Goal: Transaction & Acquisition: Book appointment/travel/reservation

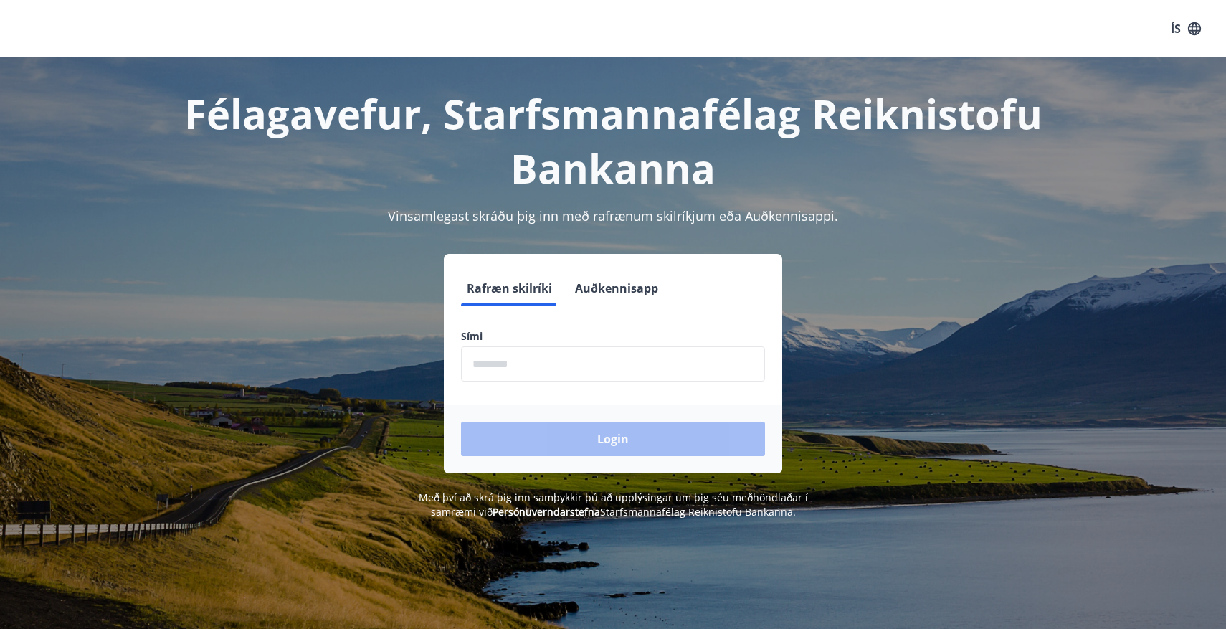
click at [518, 375] on input "phone" at bounding box center [613, 363] width 304 height 35
type input "********"
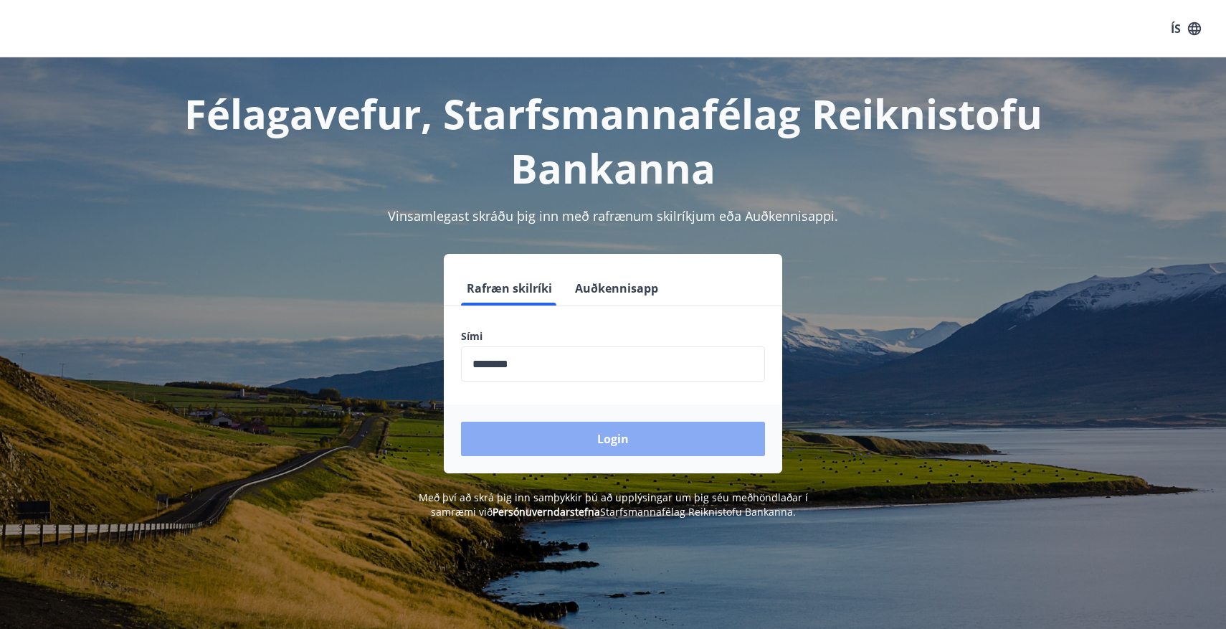
click at [641, 433] on button "Login" at bounding box center [613, 439] width 304 height 34
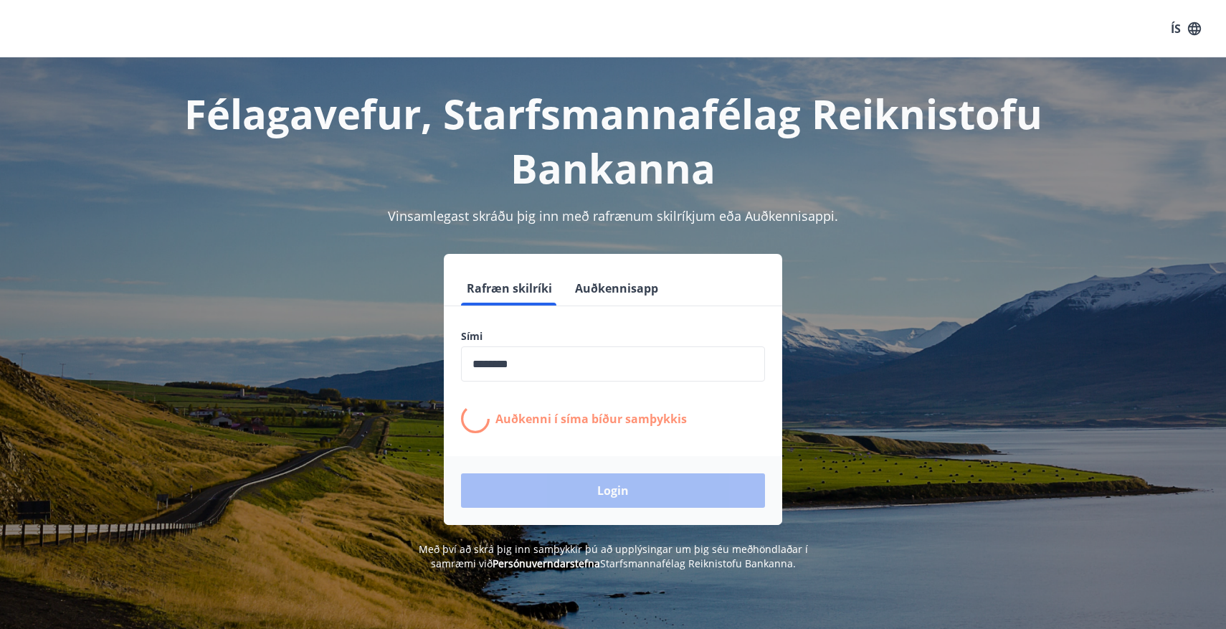
scroll to position [19, 0]
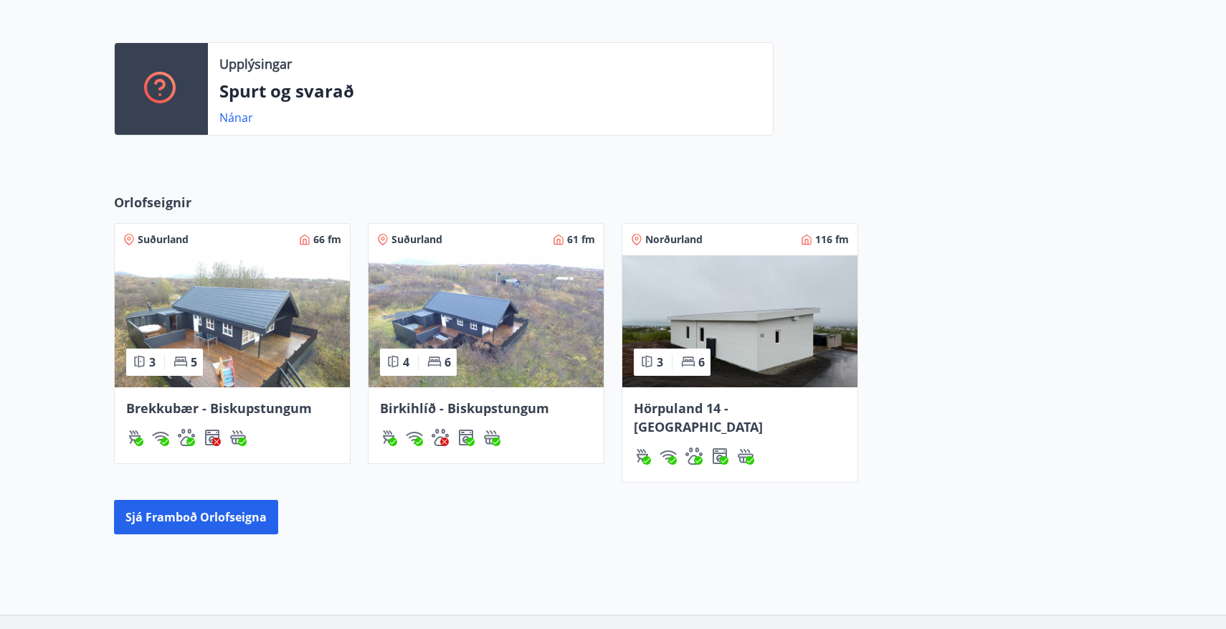
scroll to position [370, 0]
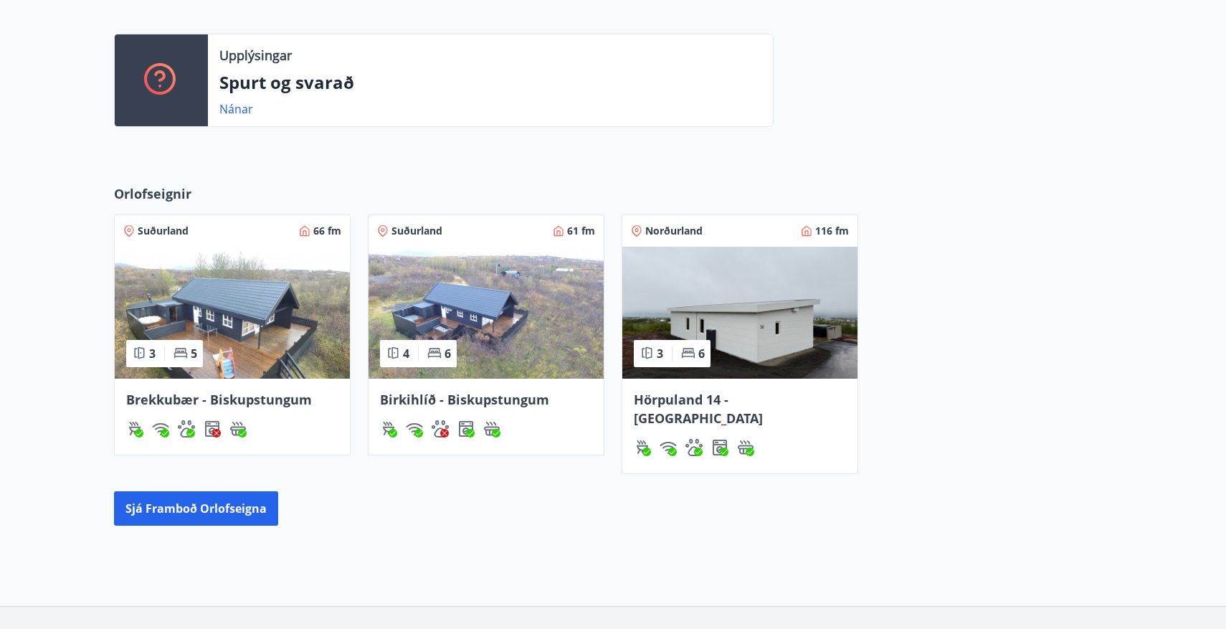
click at [501, 323] on img at bounding box center [486, 313] width 235 height 132
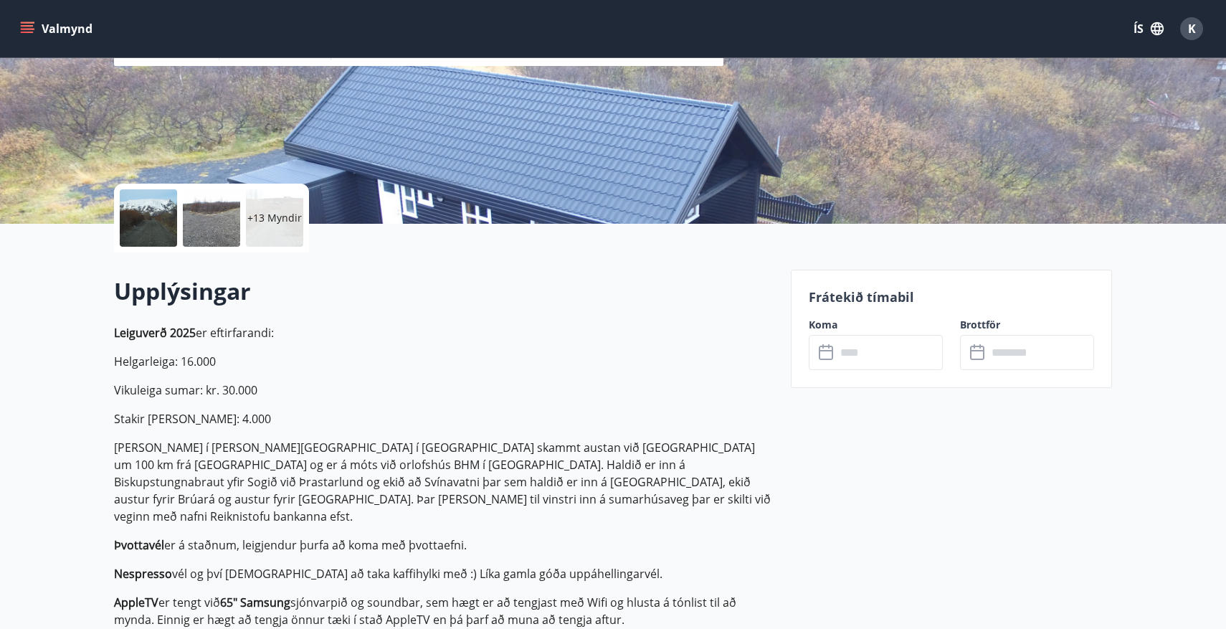
scroll to position [208, 0]
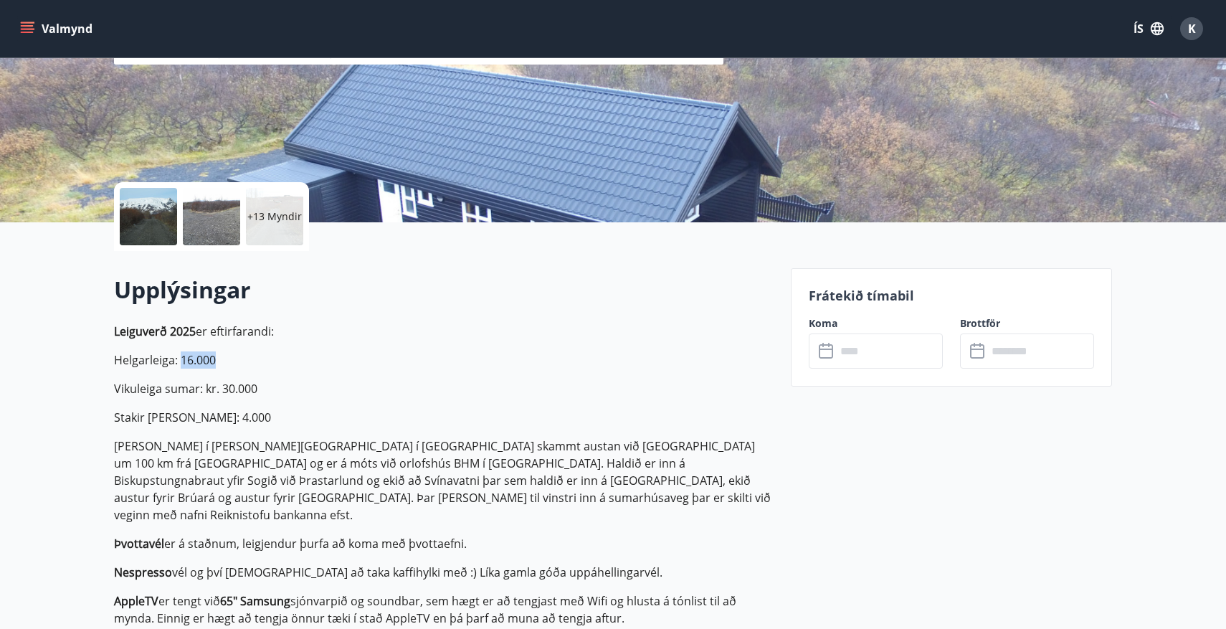
drag, startPoint x: 179, startPoint y: 365, endPoint x: 259, endPoint y: 367, distance: 79.6
click at [259, 367] on p "Helgarleiga: 16.000" at bounding box center [444, 359] width 660 height 17
click at [865, 347] on input "text" at bounding box center [889, 350] width 107 height 35
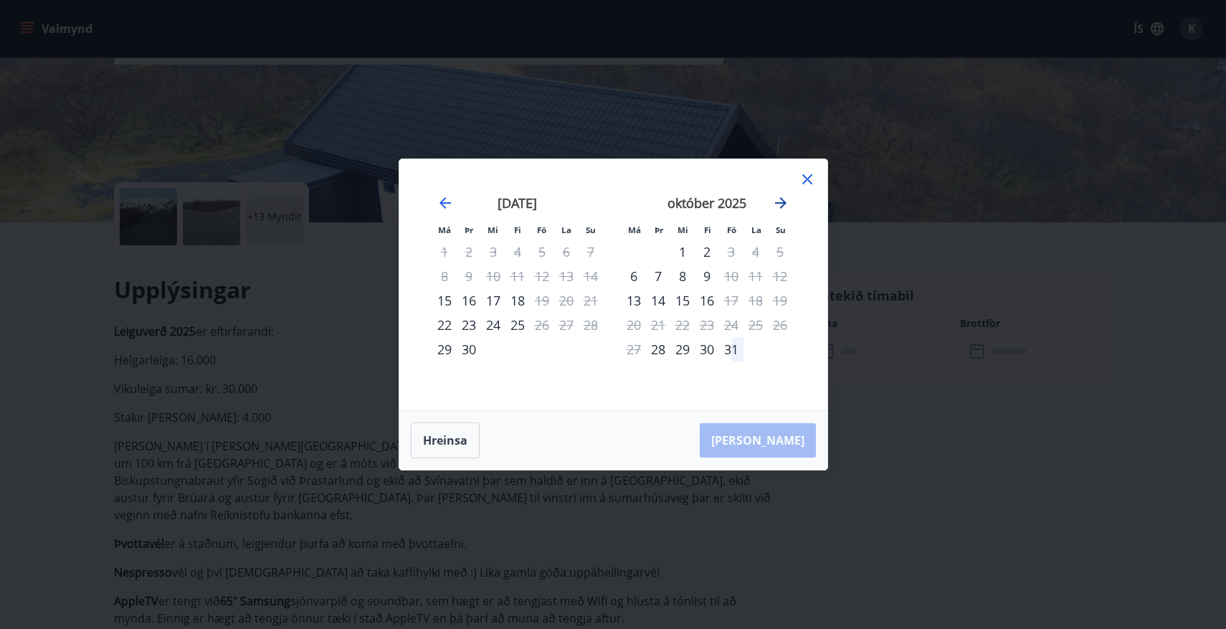
click at [787, 201] on icon "Move forward to switch to the next month." at bounding box center [780, 202] width 17 height 17
click at [735, 278] on div "7" at bounding box center [731, 276] width 24 height 24
click at [736, 314] on div "21" at bounding box center [731, 325] width 24 height 24
click at [732, 303] on div "14" at bounding box center [731, 300] width 24 height 24
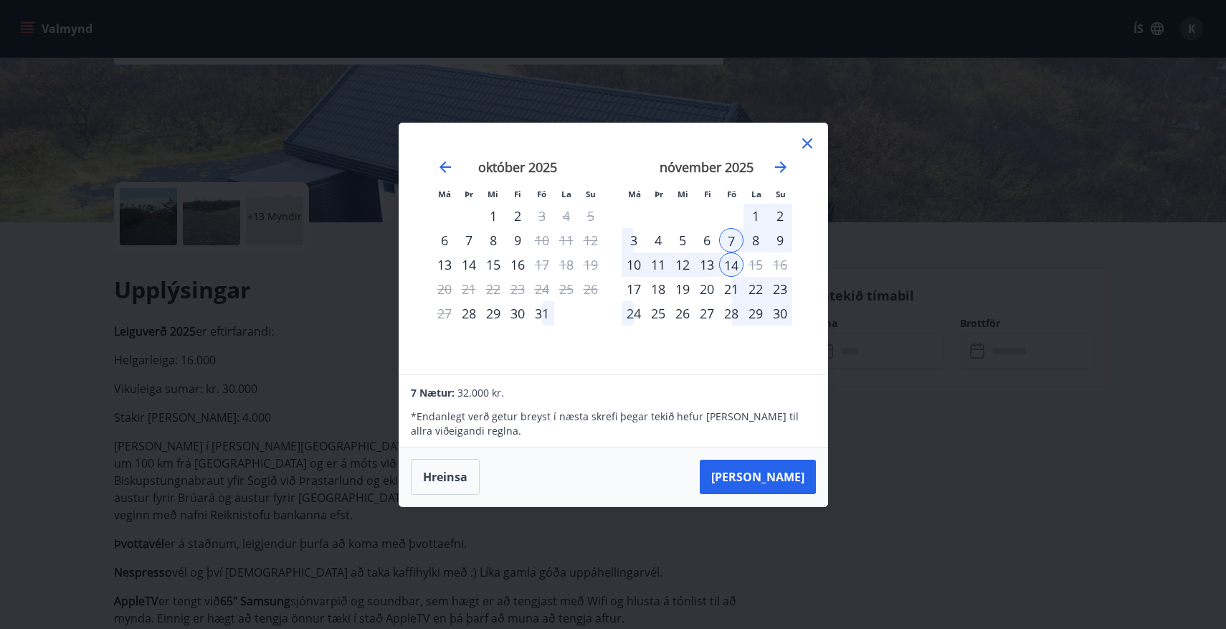
click at [734, 247] on div "7" at bounding box center [731, 240] width 24 height 24
click at [777, 242] on div "9" at bounding box center [780, 240] width 24 height 24
click at [728, 287] on div "21" at bounding box center [731, 289] width 24 height 24
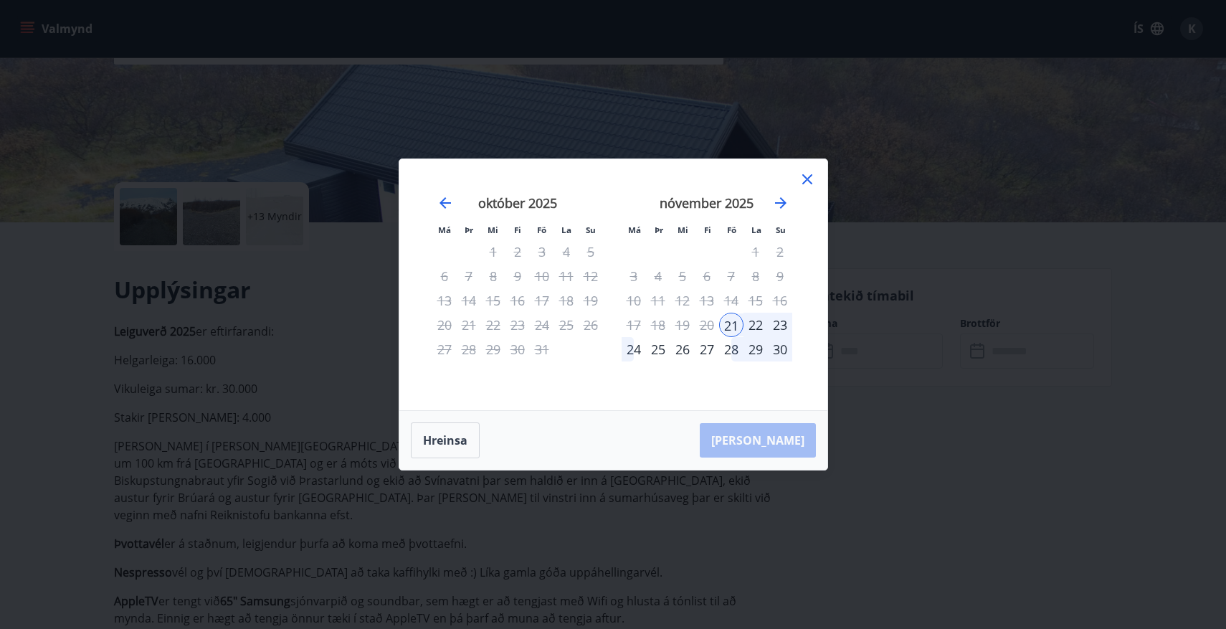
click at [730, 353] on div "28" at bounding box center [731, 349] width 24 height 24
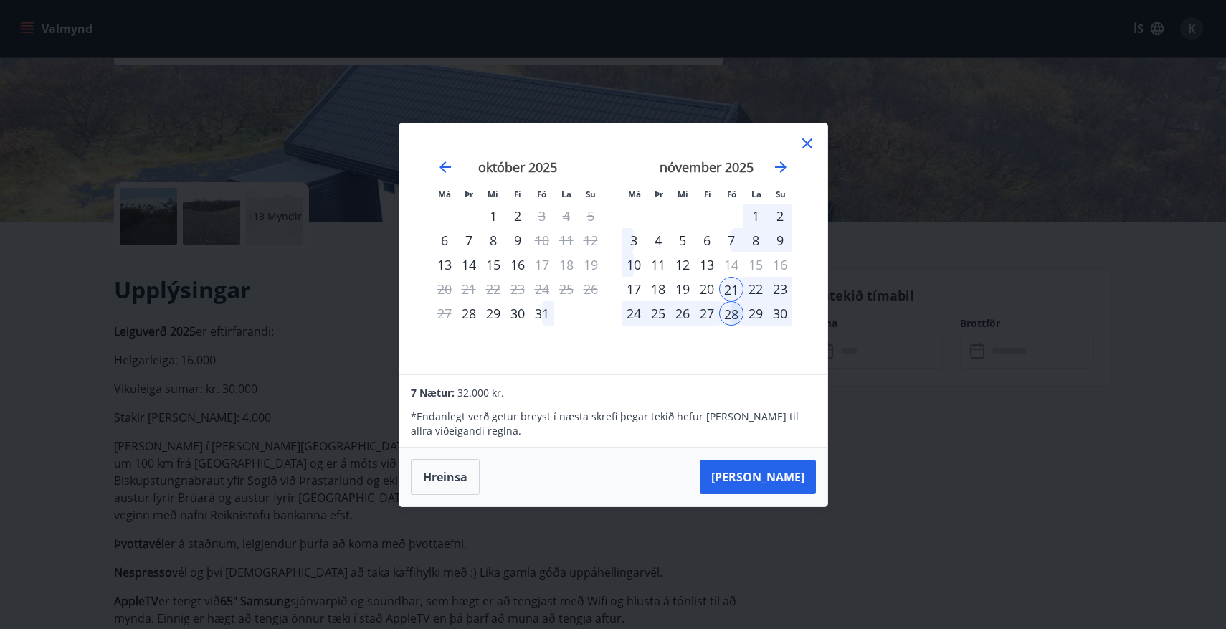
click at [801, 153] on div at bounding box center [807, 146] width 17 height 22
click at [787, 164] on icon "Move forward to switch to the next month." at bounding box center [780, 166] width 17 height 17
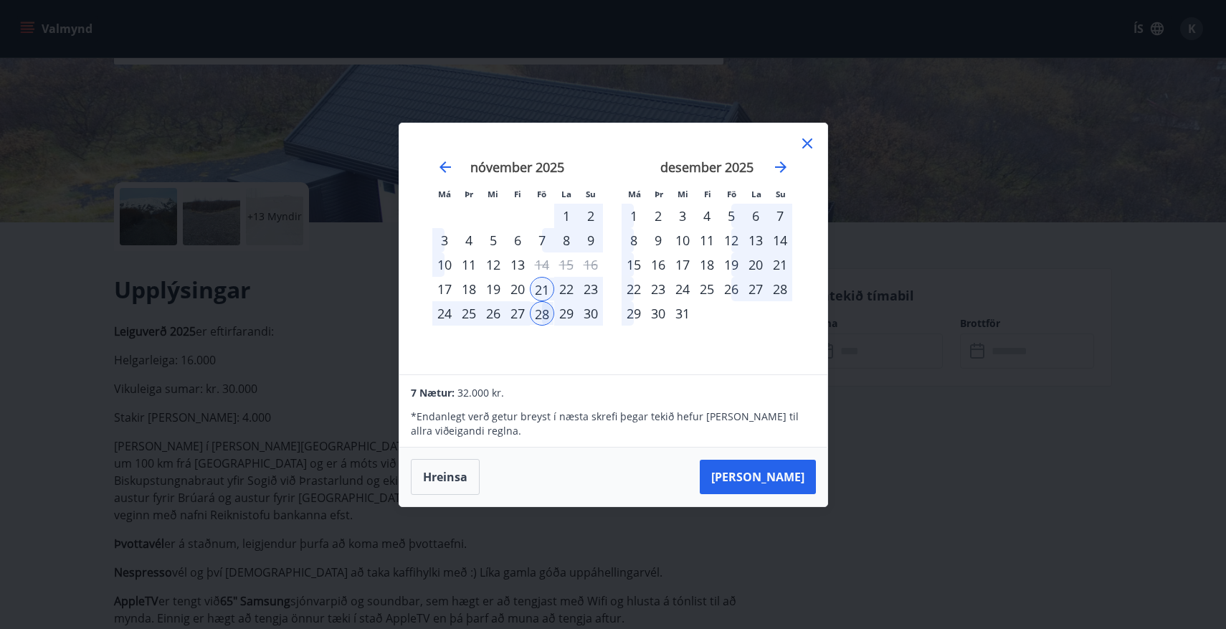
click at [546, 242] on div "7" at bounding box center [542, 240] width 24 height 24
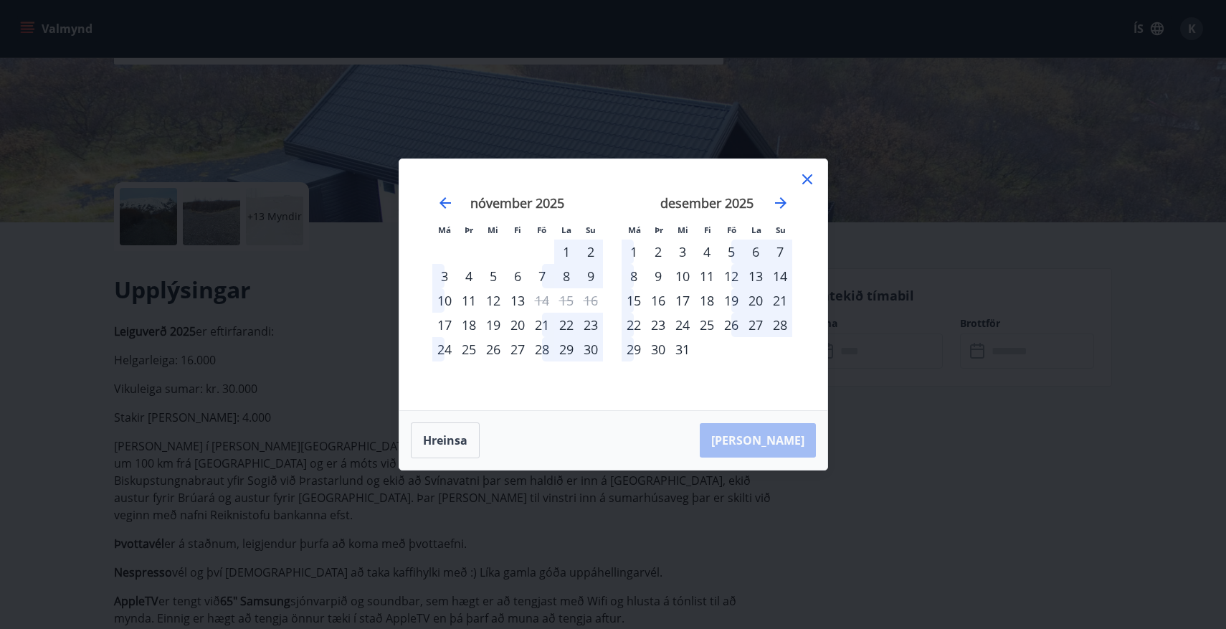
click at [542, 273] on div "7" at bounding box center [542, 276] width 24 height 24
click at [442, 300] on div "10" at bounding box center [444, 300] width 24 height 24
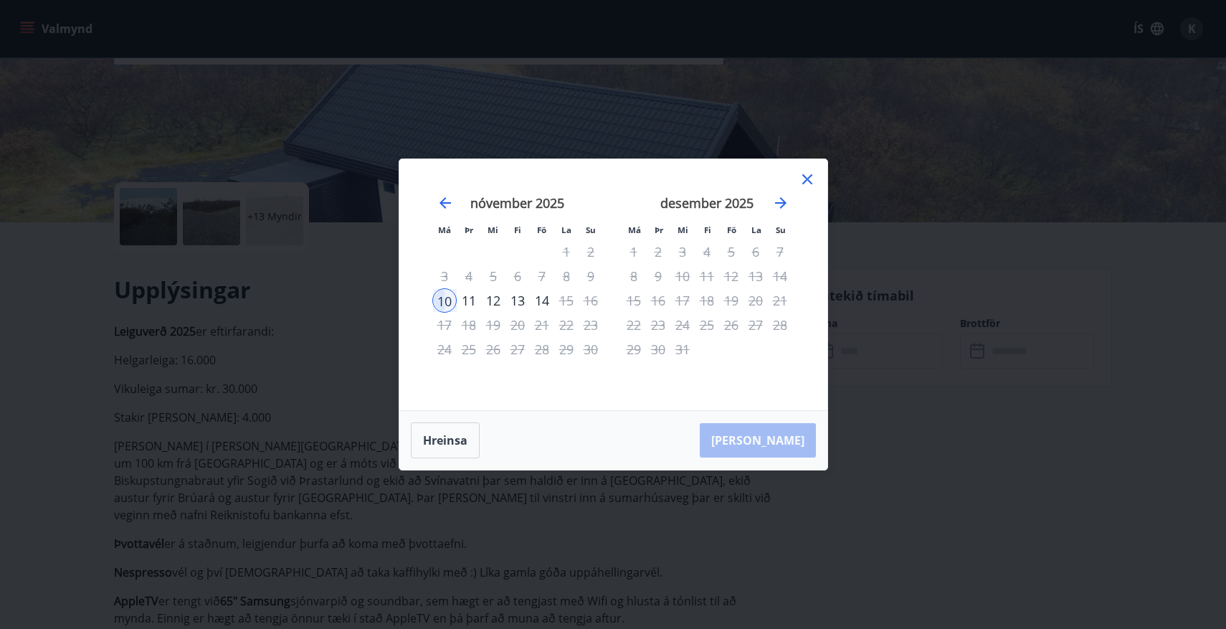
click at [545, 274] on div "7" at bounding box center [542, 276] width 24 height 24
click at [541, 276] on div "7" at bounding box center [542, 276] width 24 height 24
click at [538, 308] on div "14" at bounding box center [542, 300] width 24 height 24
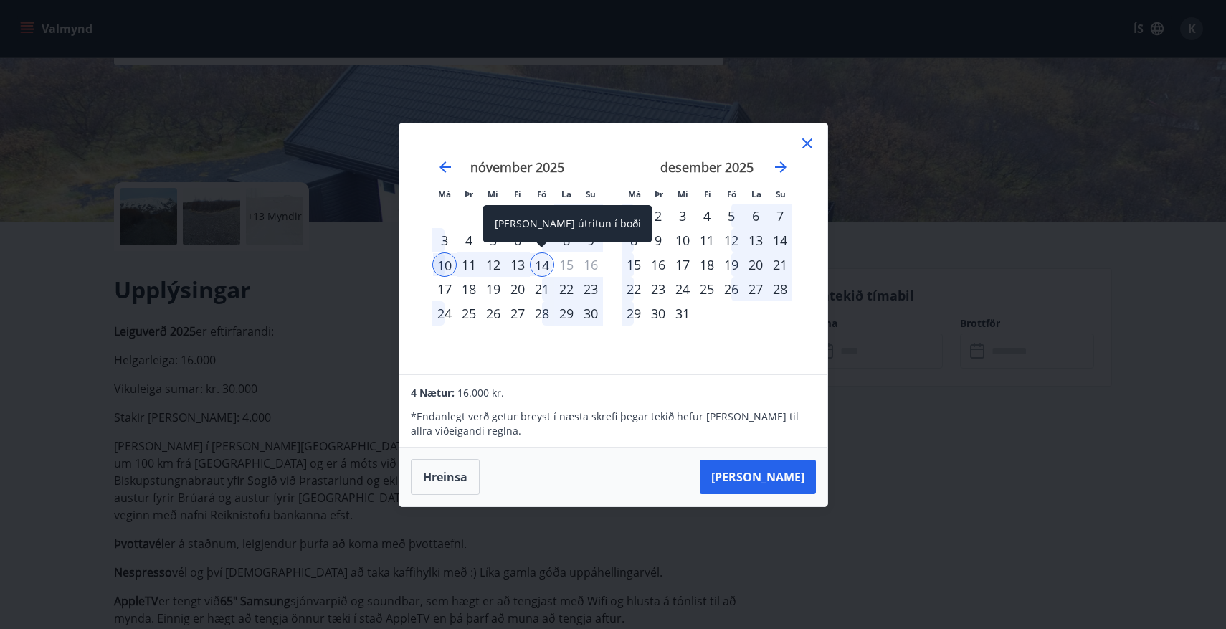
click at [543, 237] on div "[PERSON_NAME] útritun í boði" at bounding box center [567, 223] width 169 height 37
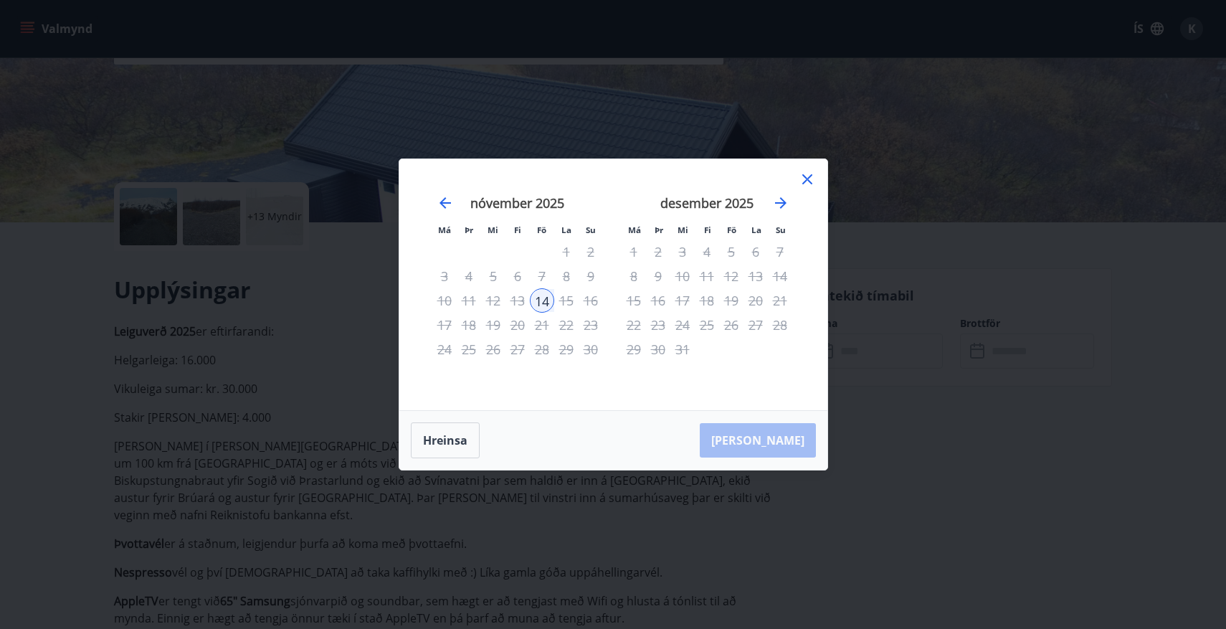
click at [541, 275] on div "7" at bounding box center [542, 276] width 24 height 24
click at [441, 198] on icon "Move backward to switch to the previous month." at bounding box center [445, 202] width 17 height 17
click at [745, 267] on div "8" at bounding box center [756, 276] width 24 height 24
click at [449, 445] on button "Hreinsa" at bounding box center [445, 440] width 69 height 36
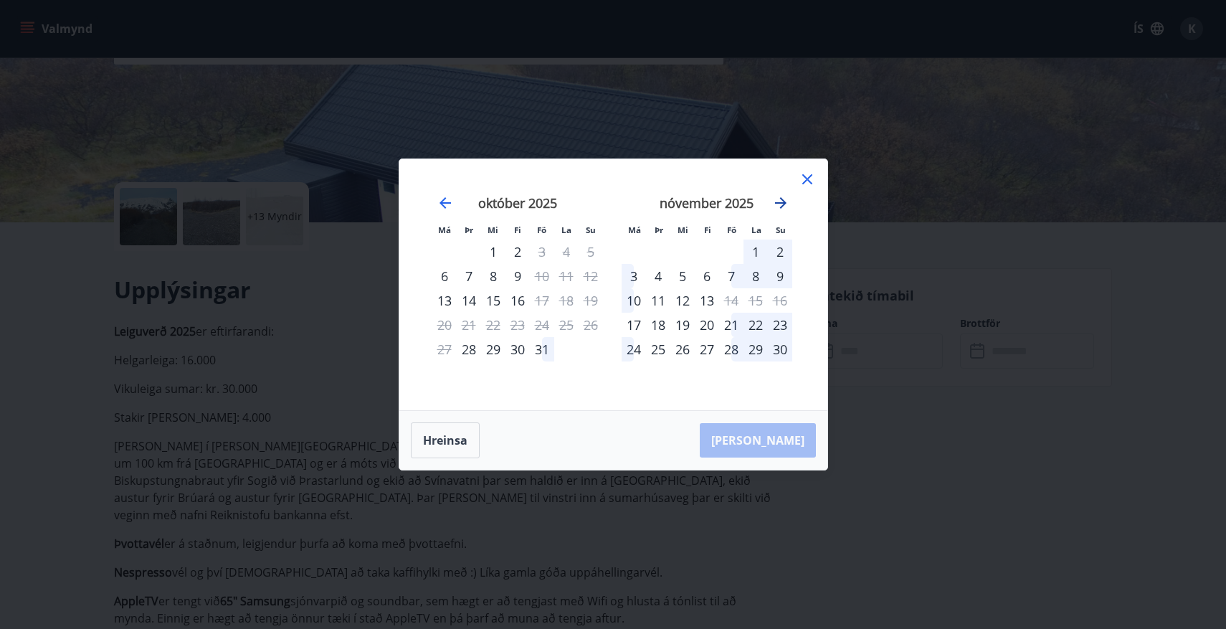
click at [781, 200] on icon "Move forward to switch to the next month." at bounding box center [780, 202] width 17 height 17
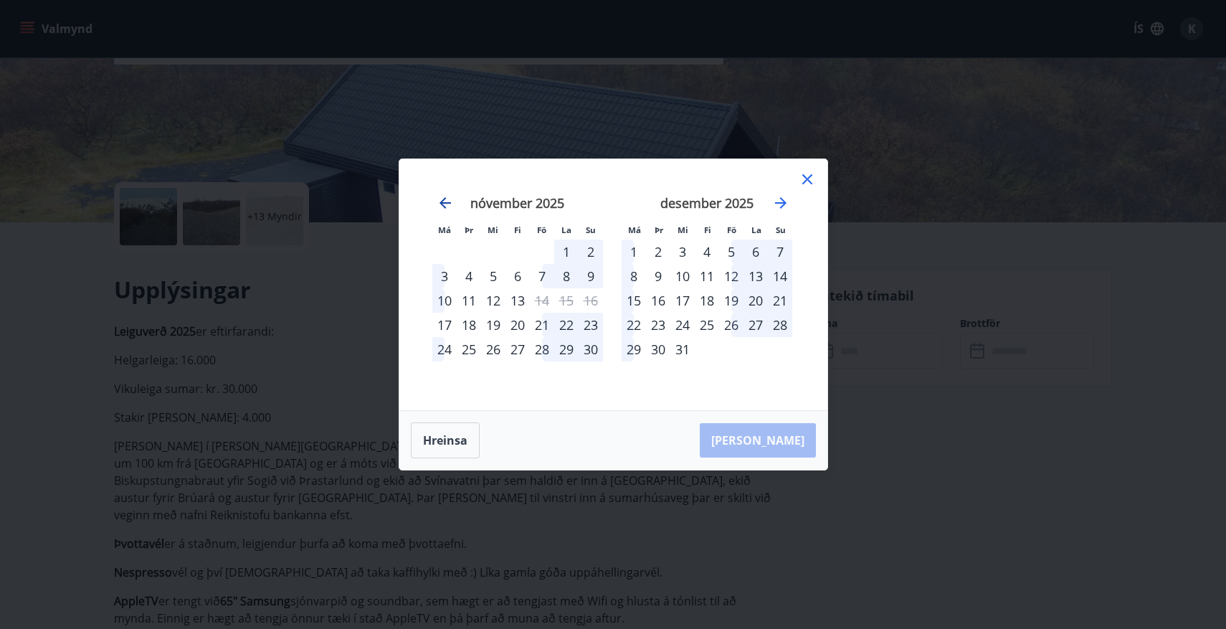
click at [445, 200] on icon "Move backward to switch to the previous month." at bounding box center [445, 202] width 17 height 17
